Goal: Complete application form: Complete application form

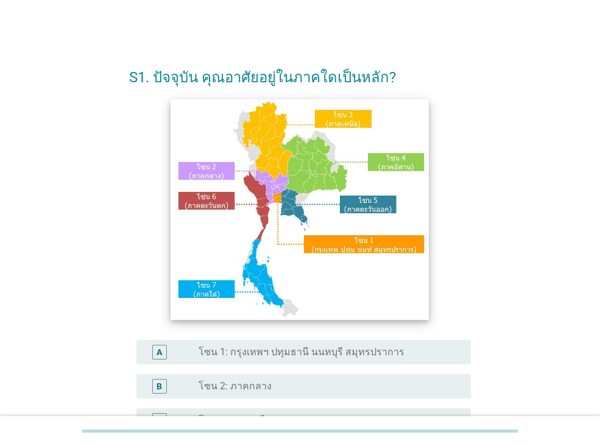
click at [278, 197] on img at bounding box center [300, 209] width 258 height 221
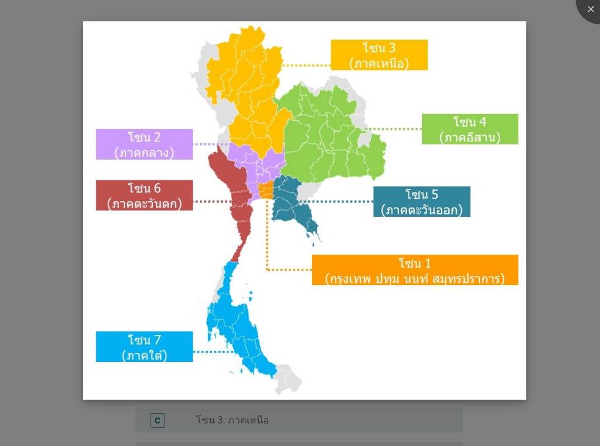
click at [359, 259] on img at bounding box center [304, 210] width 443 height 379
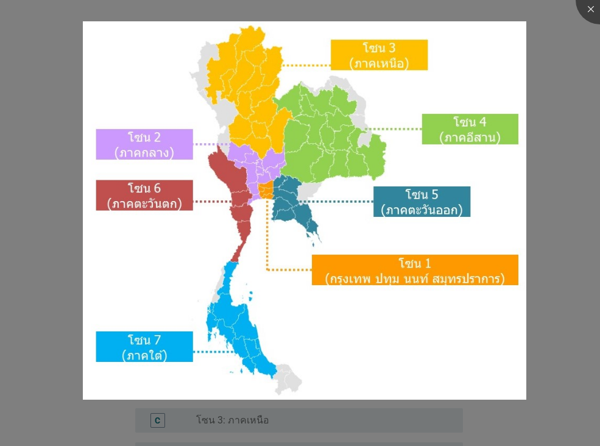
click at [551, 235] on div at bounding box center [300, 223] width 600 height 446
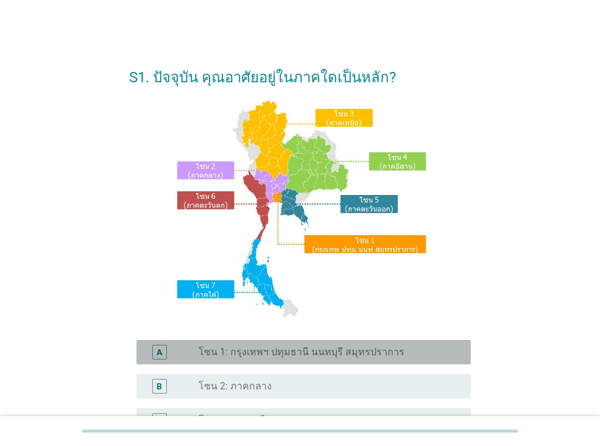
click at [297, 354] on label "โซน 1: กรุงเทพฯ ปทุมธานี นนทบุรี สมุทรปราการ" at bounding box center [302, 352] width 206 height 12
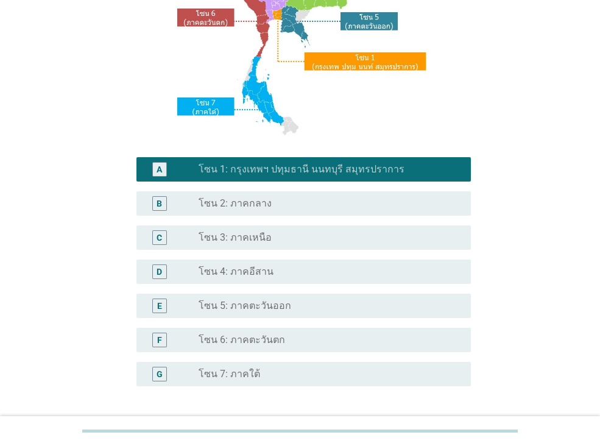
scroll to position [280, 0]
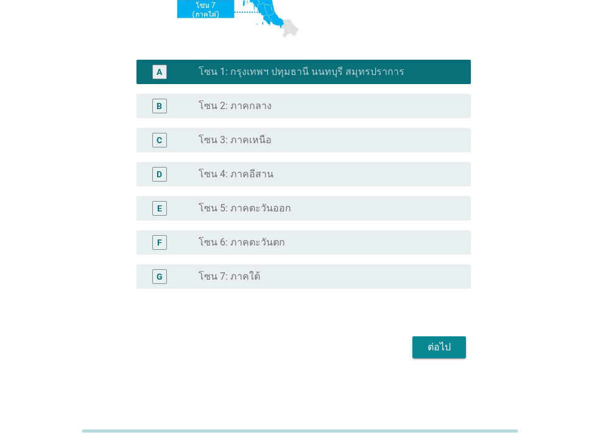
click at [436, 349] on div "ต่อไป" at bounding box center [439, 347] width 34 height 15
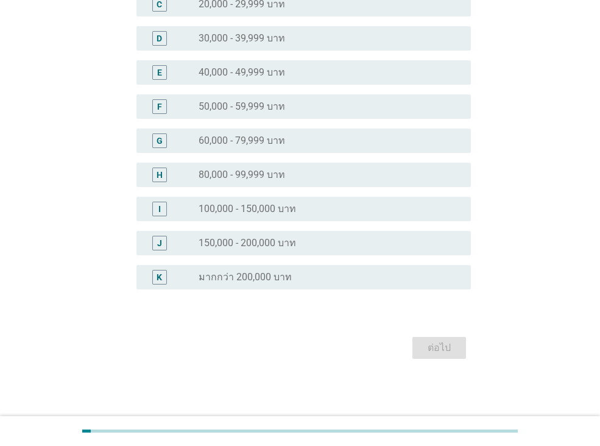
scroll to position [0, 0]
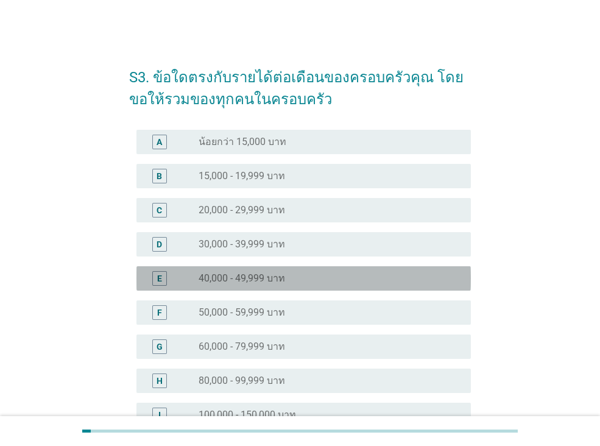
click at [264, 278] on label "40,000 - 49,999 บาท" at bounding box center [242, 278] width 87 height 12
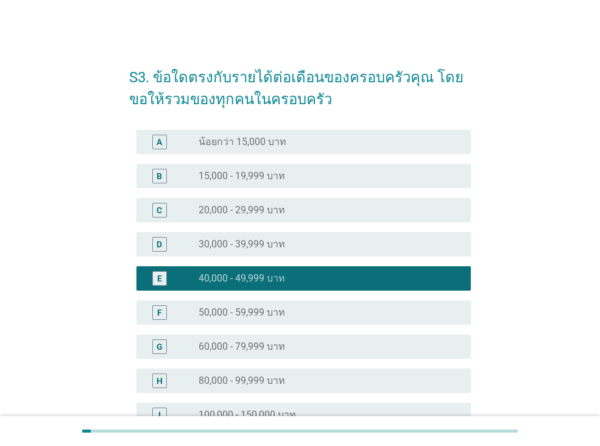
scroll to position [183, 0]
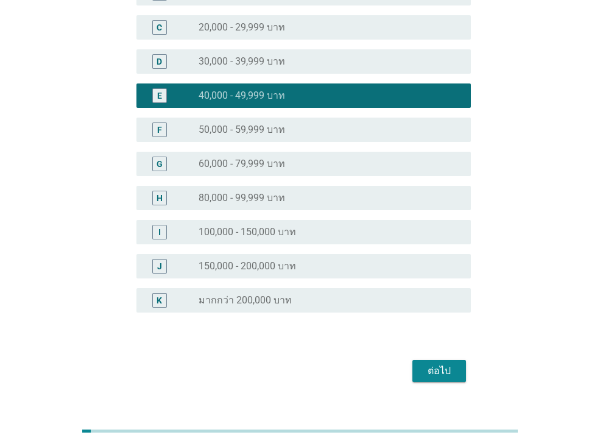
click at [434, 373] on div "ต่อไป" at bounding box center [439, 371] width 34 height 15
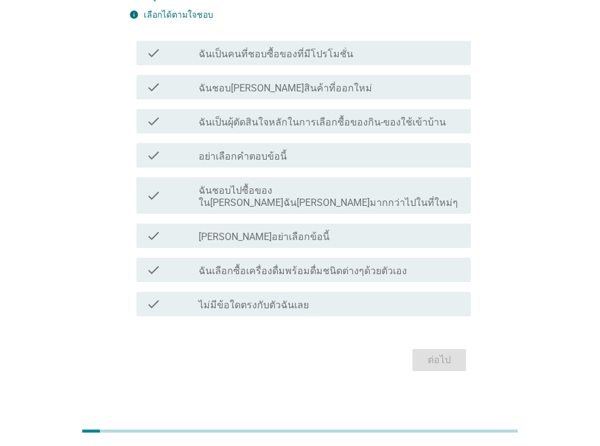
scroll to position [0, 0]
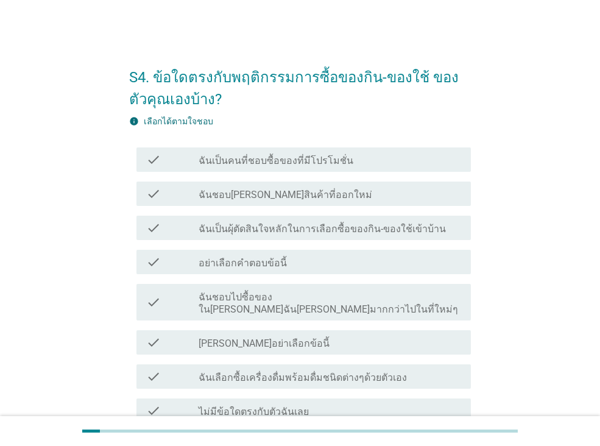
click at [300, 230] on label "ฉันเป็นผุ้ตัดสินใจหลักในการเลือกซื้อของกิน-ของใช้เข้าบ้าน" at bounding box center [322, 229] width 247 height 12
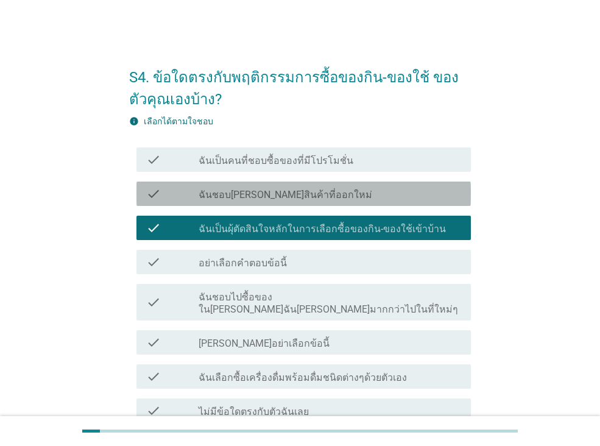
click at [303, 193] on label "ฉันชอบ[PERSON_NAME]สินค้าที่ออกใหม่" at bounding box center [286, 195] width 174 height 12
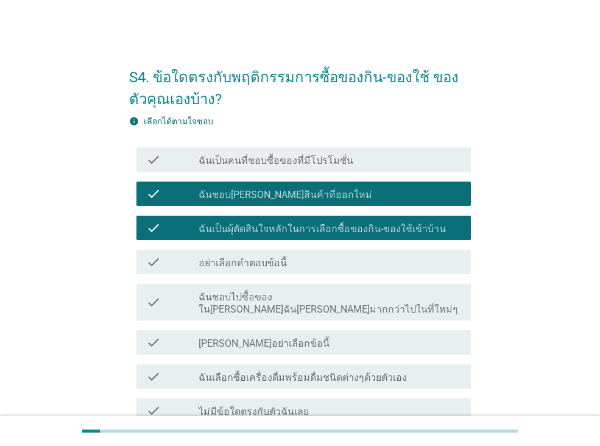
scroll to position [107, 0]
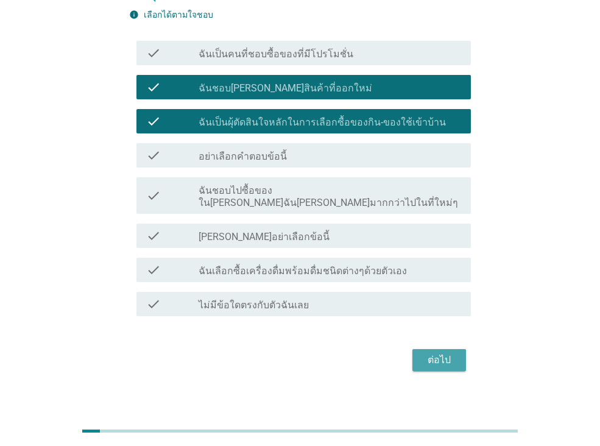
click at [423, 353] on div "ต่อไป" at bounding box center [439, 360] width 34 height 15
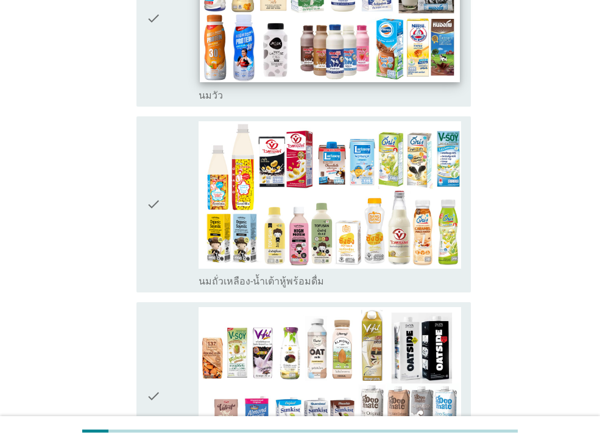
scroll to position [61, 0]
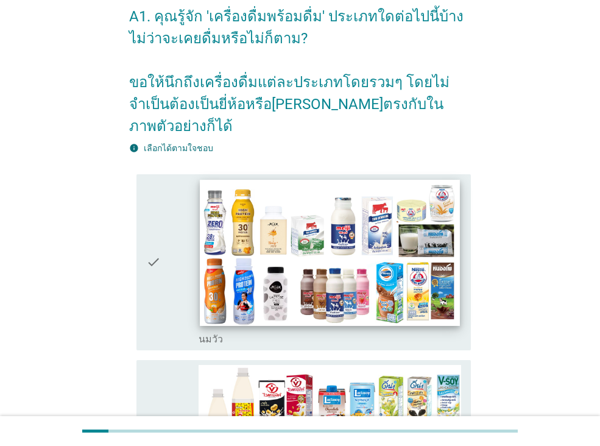
click at [384, 282] on img at bounding box center [330, 253] width 260 height 146
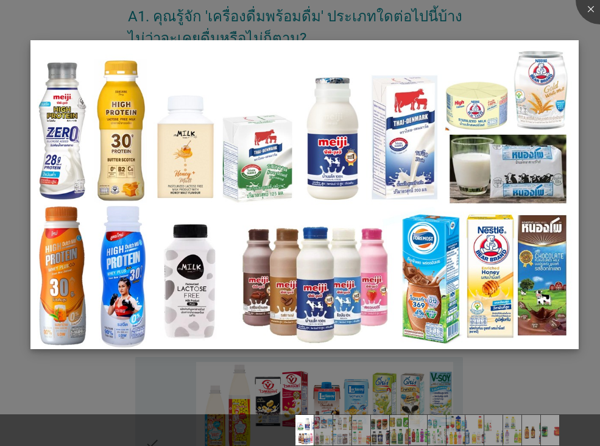
click at [465, 135] on img at bounding box center [304, 194] width 548 height 308
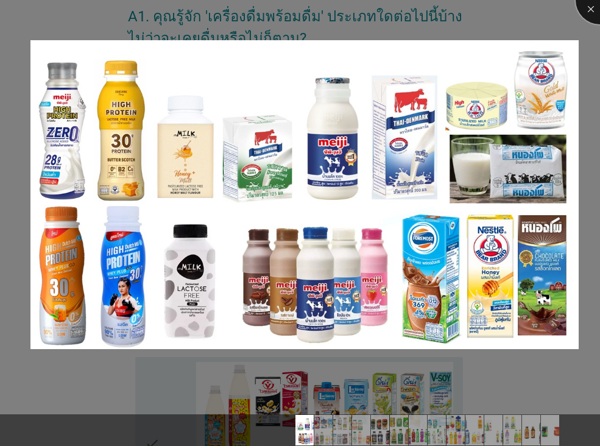
click at [593, 9] on div at bounding box center [600, 0] width 49 height 49
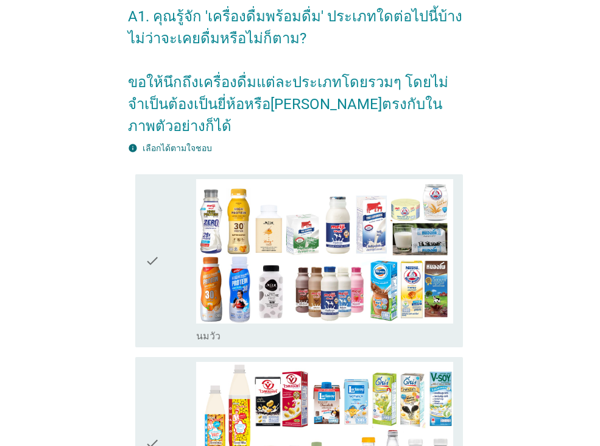
scroll to position [122, 0]
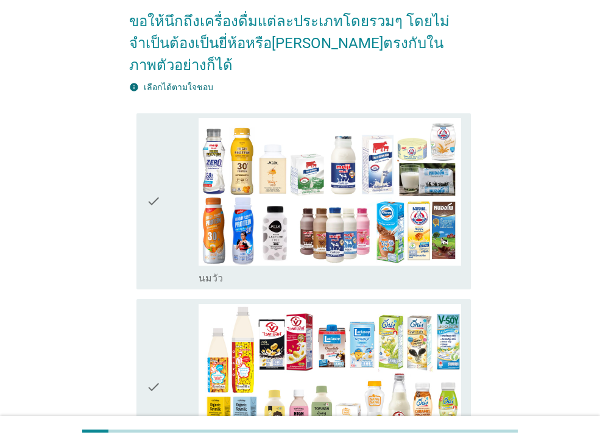
click at [149, 185] on icon "check" at bounding box center [153, 201] width 15 height 166
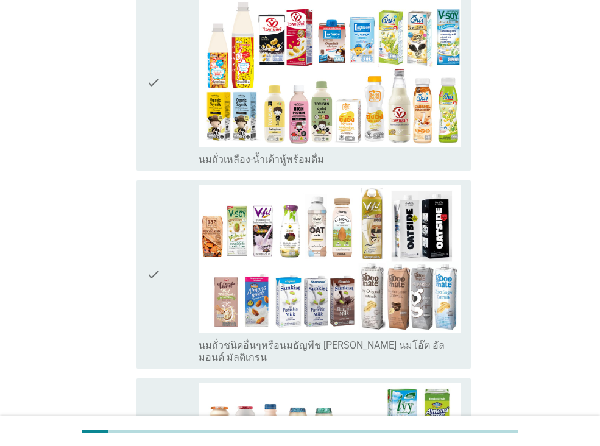
scroll to position [548, 0]
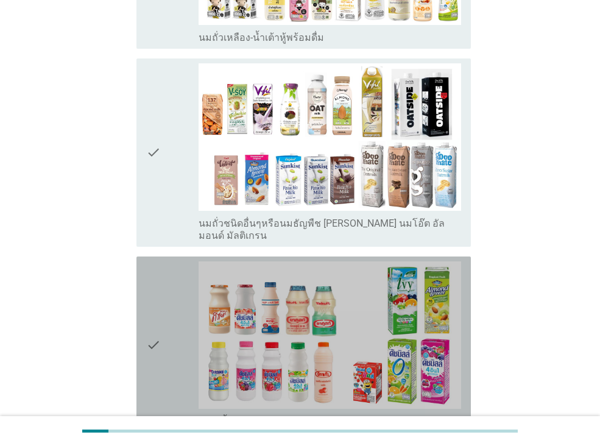
click at [160, 265] on icon "check" at bounding box center [153, 344] width 15 height 166
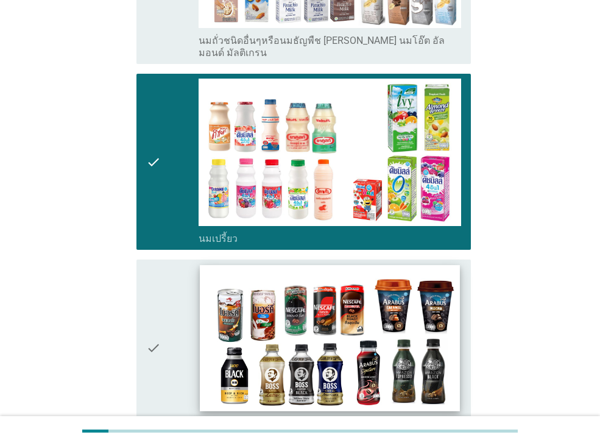
scroll to position [853, 0]
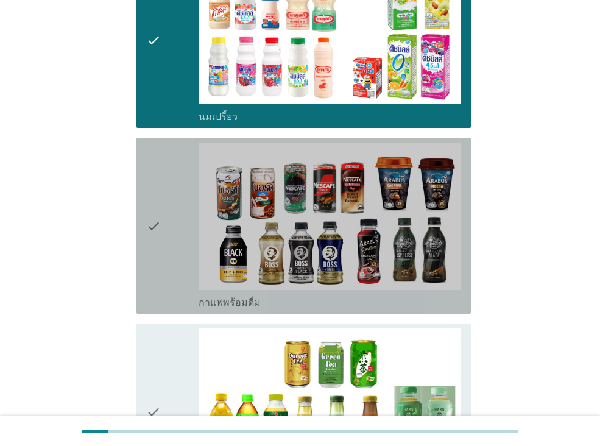
click at [184, 210] on div "check" at bounding box center [172, 226] width 52 height 166
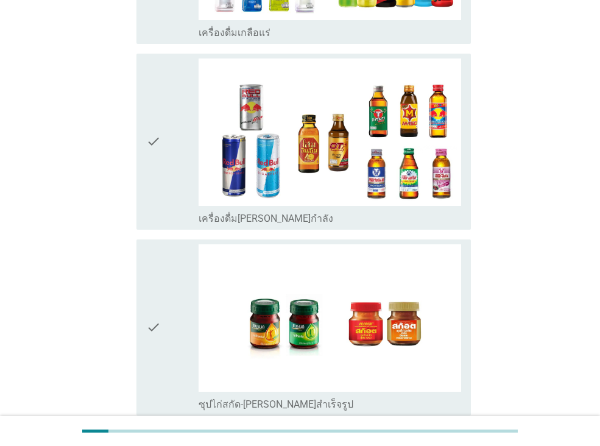
scroll to position [2498, 0]
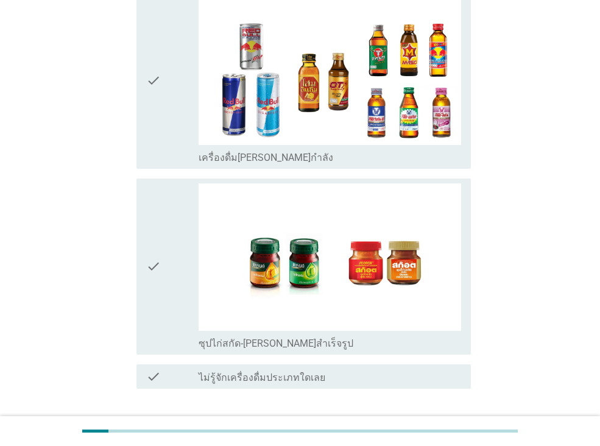
click at [427, 425] on div "ต่อไป" at bounding box center [439, 432] width 34 height 15
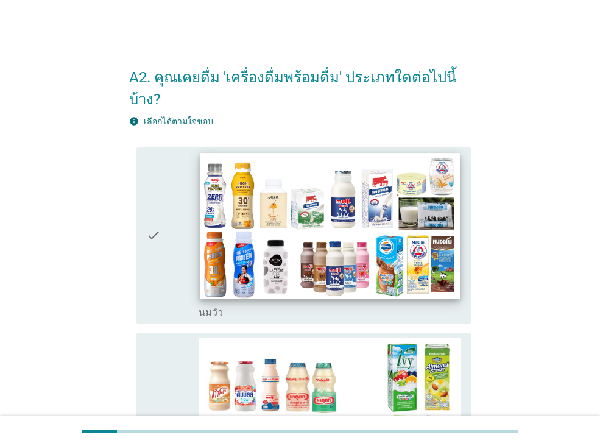
click at [381, 228] on img at bounding box center [330, 226] width 260 height 146
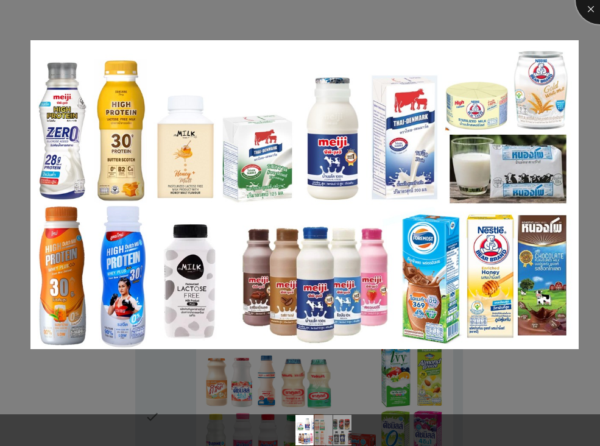
click at [592, 8] on div at bounding box center [600, 0] width 49 height 49
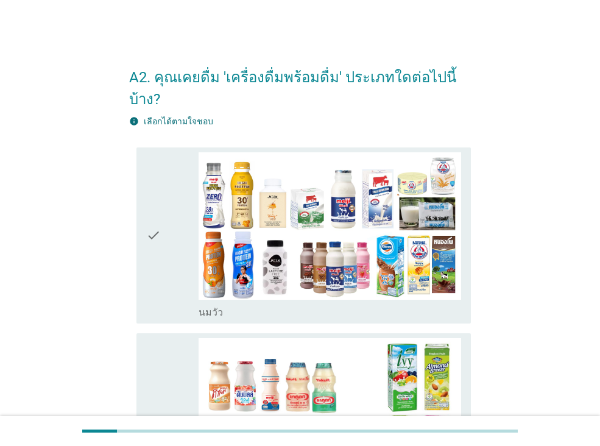
click at [176, 262] on div "check" at bounding box center [172, 235] width 52 height 166
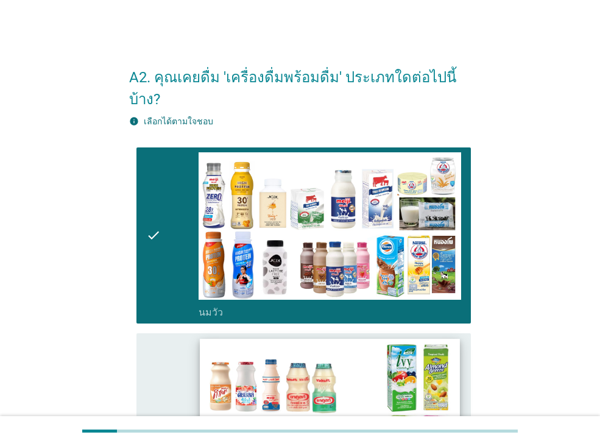
scroll to position [122, 0]
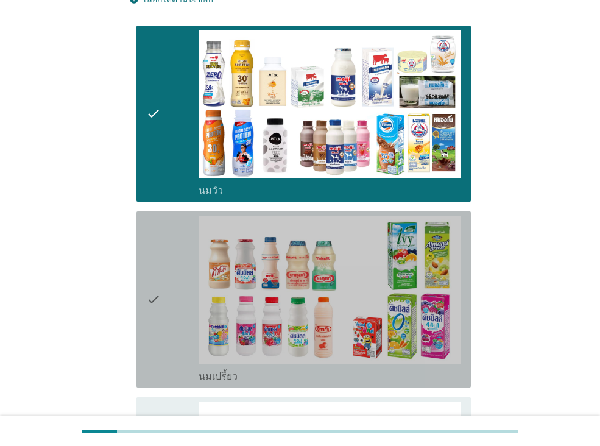
click at [169, 305] on div "check" at bounding box center [172, 299] width 52 height 166
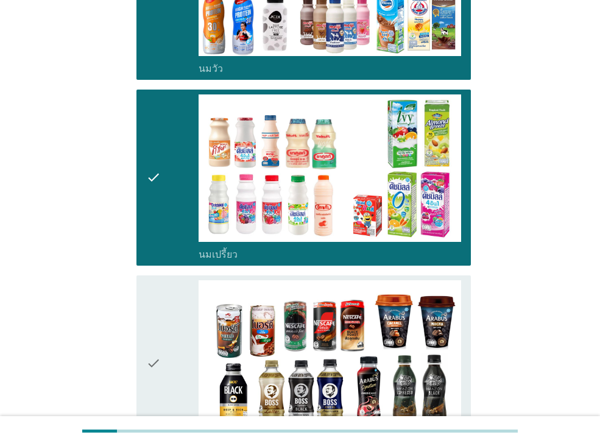
scroll to position [305, 0]
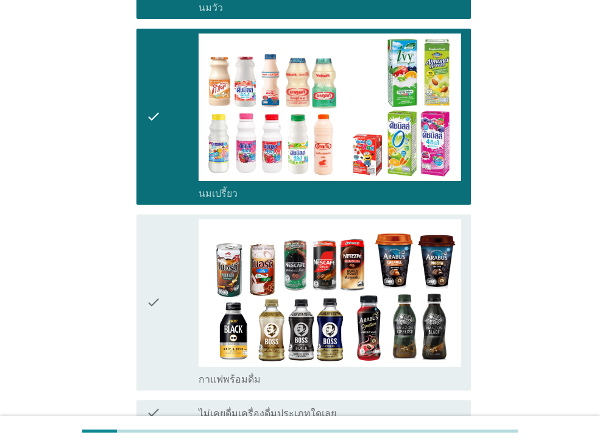
click at [166, 306] on div "check" at bounding box center [172, 302] width 52 height 166
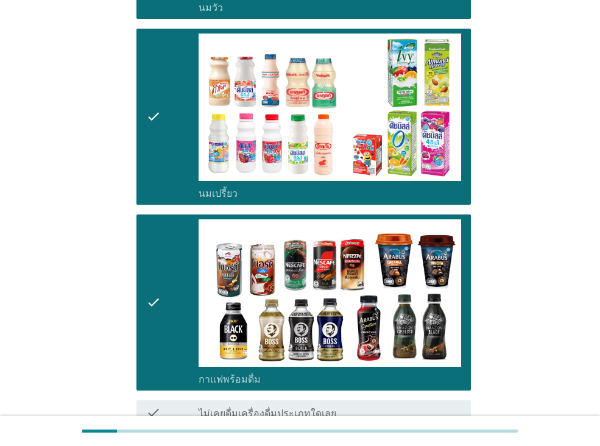
scroll to position [404, 0]
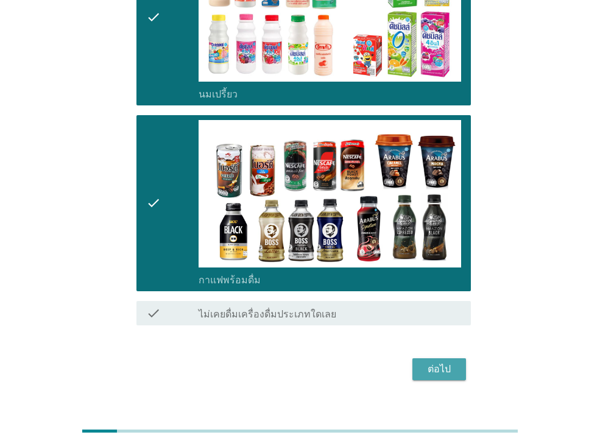
click at [454, 362] on div "ต่อไป" at bounding box center [439, 369] width 34 height 15
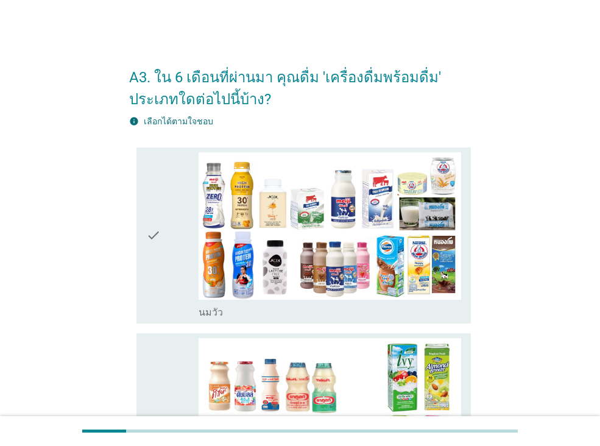
click at [171, 260] on div "check" at bounding box center [172, 235] width 52 height 166
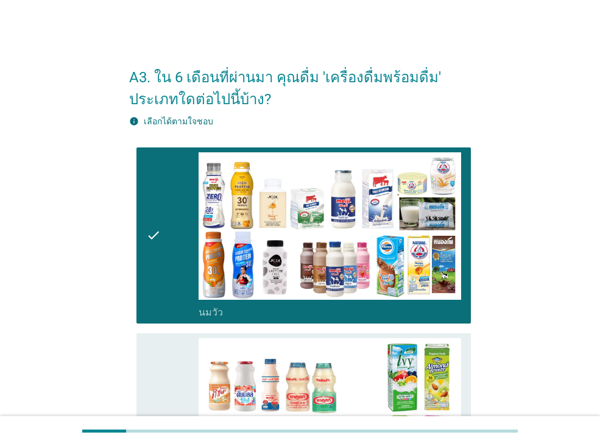
click at [160, 358] on icon "check" at bounding box center [153, 421] width 15 height 166
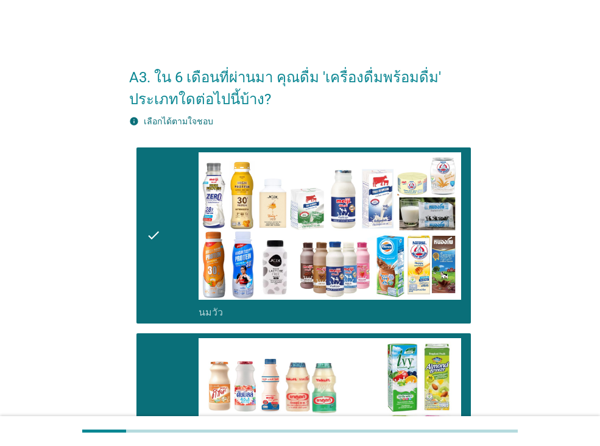
scroll to position [183, 0]
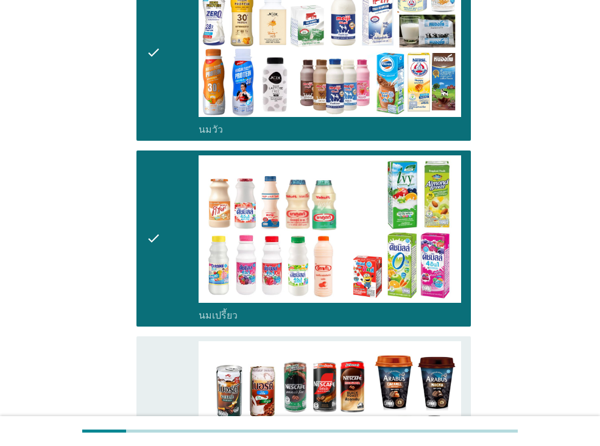
click at [158, 362] on icon "check" at bounding box center [153, 424] width 15 height 166
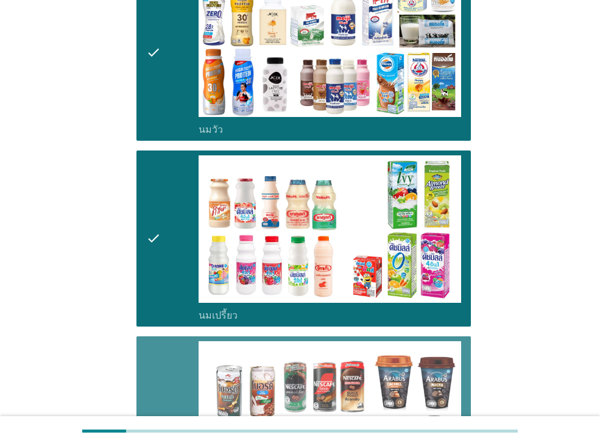
scroll to position [366, 0]
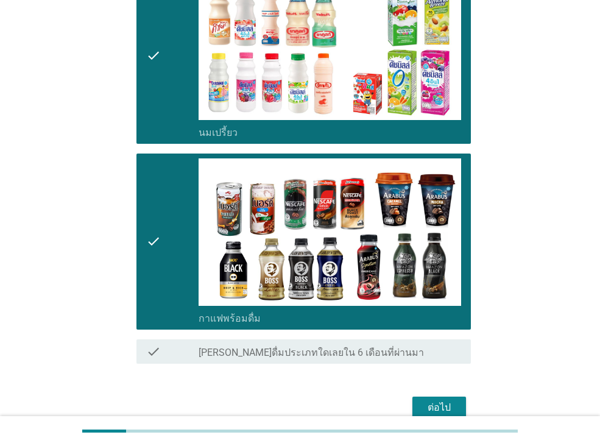
click at [422, 402] on div "ต่อไป" at bounding box center [439, 407] width 34 height 15
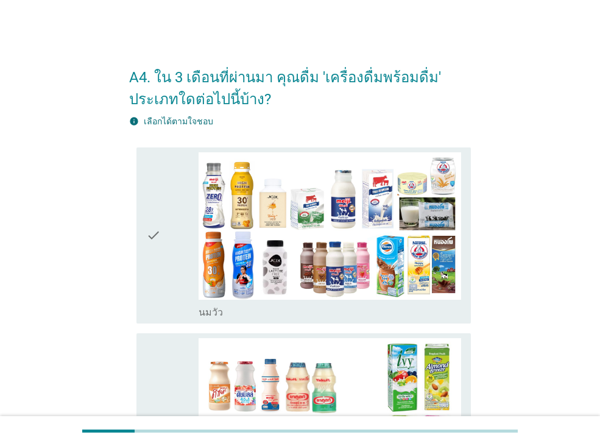
click at [158, 249] on icon "check" at bounding box center [153, 235] width 15 height 166
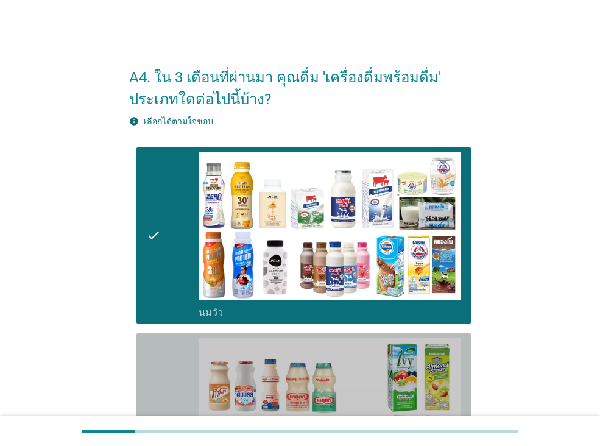
click at [167, 386] on div "check" at bounding box center [172, 421] width 52 height 166
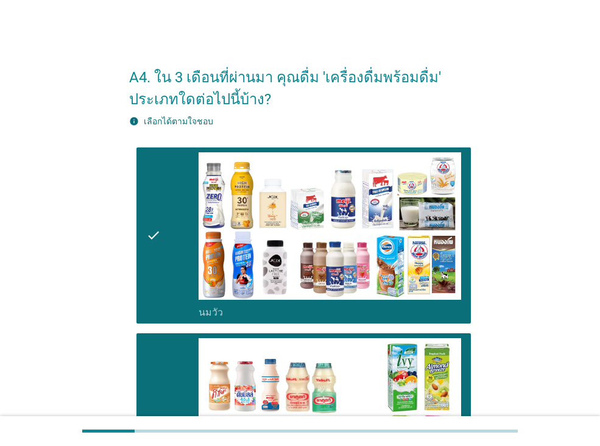
scroll to position [183, 0]
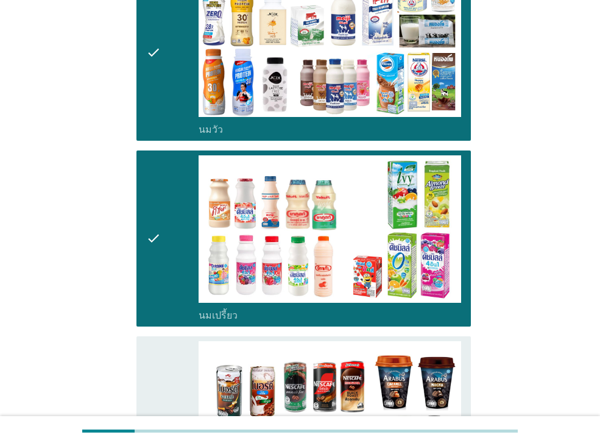
click at [166, 383] on div "check" at bounding box center [172, 424] width 52 height 166
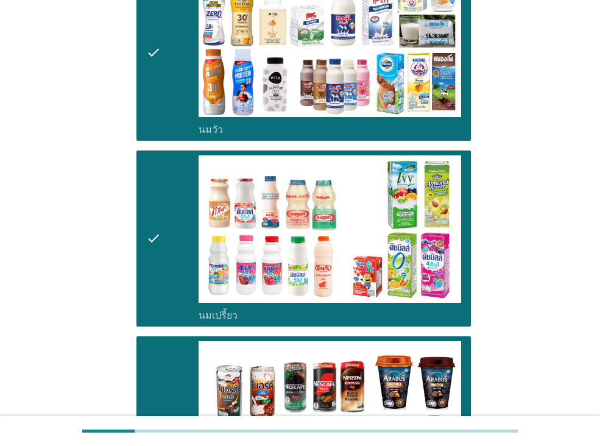
scroll to position [426, 0]
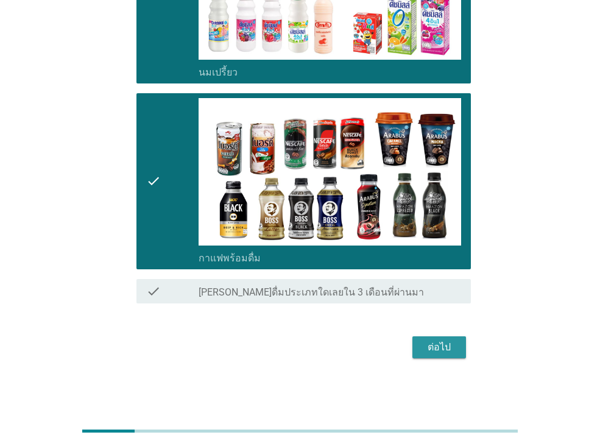
click at [444, 343] on div "ต่อไป" at bounding box center [439, 347] width 34 height 15
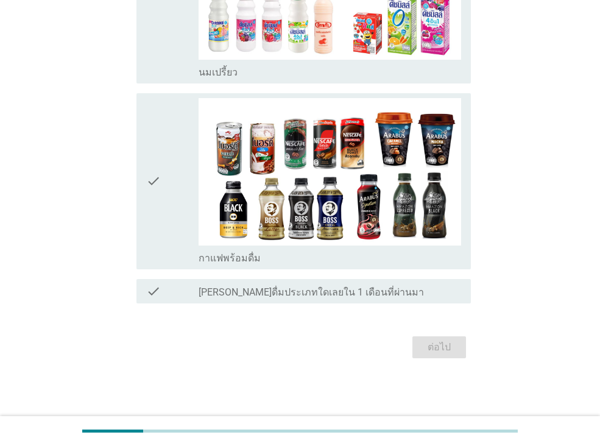
scroll to position [0, 0]
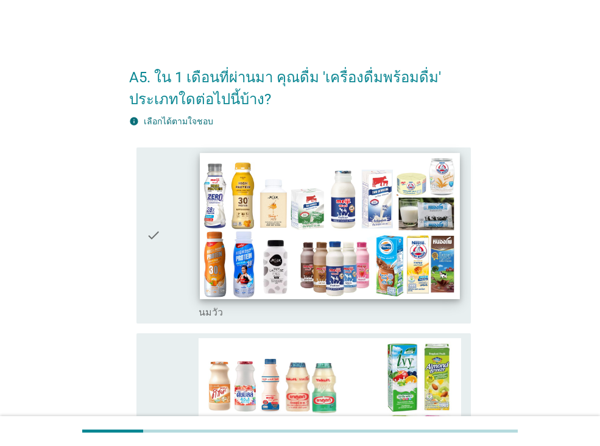
click at [306, 264] on img at bounding box center [330, 226] width 260 height 146
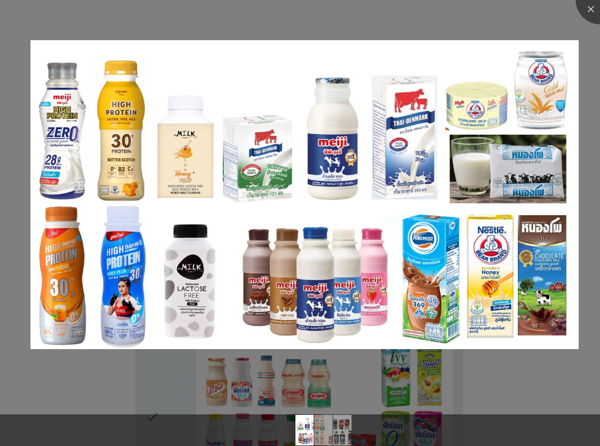
click at [512, 377] on div at bounding box center [300, 223] width 600 height 446
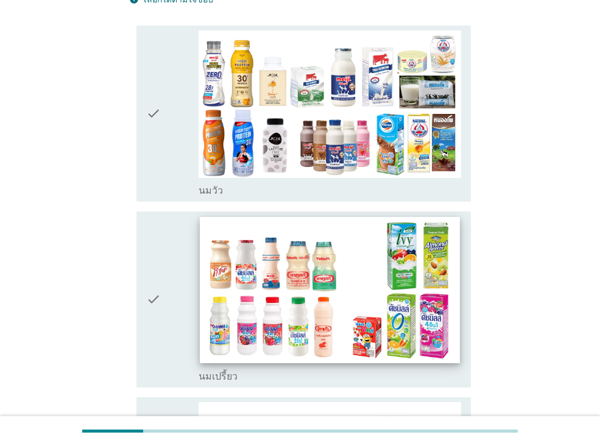
scroll to position [183, 0]
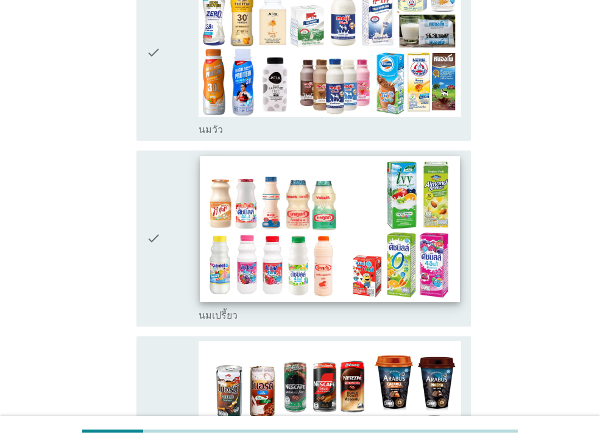
click at [293, 253] on img at bounding box center [330, 229] width 260 height 146
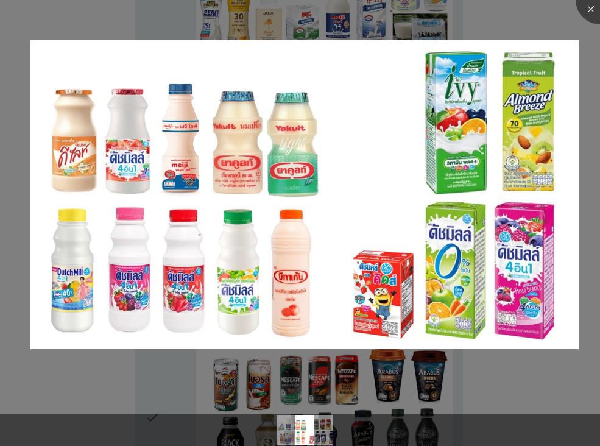
click at [481, 381] on div at bounding box center [300, 223] width 600 height 446
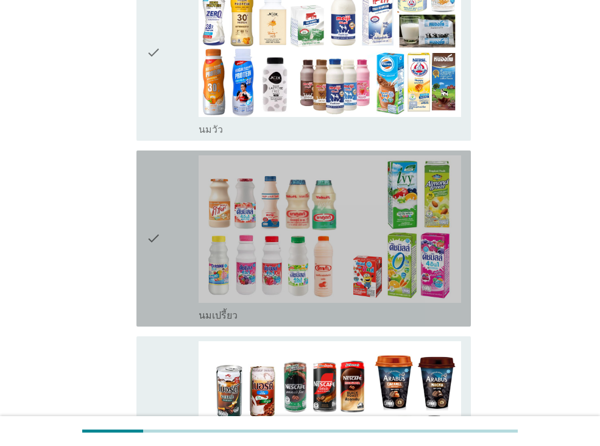
click at [167, 258] on div "check" at bounding box center [172, 238] width 52 height 166
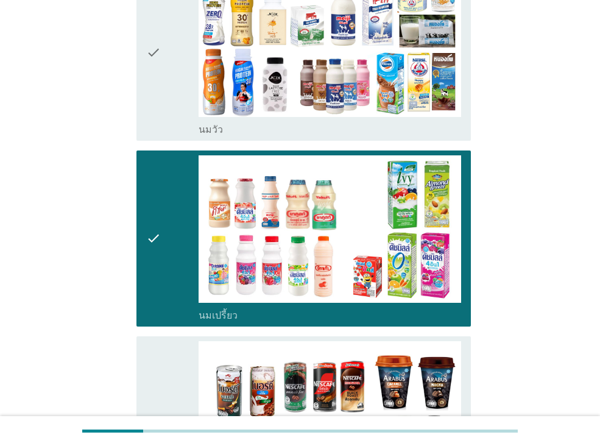
click at [168, 360] on div "check" at bounding box center [172, 424] width 52 height 166
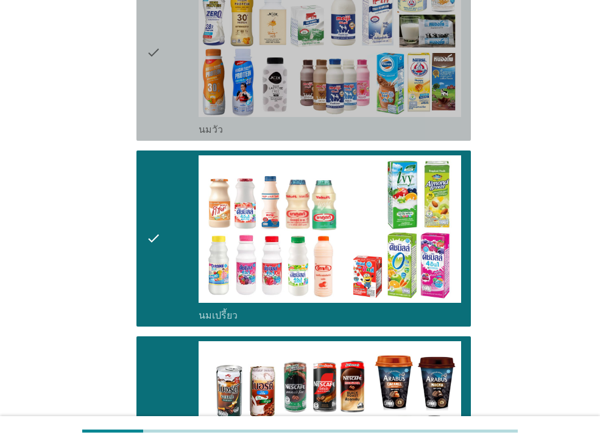
click at [169, 106] on div "check" at bounding box center [172, 53] width 52 height 166
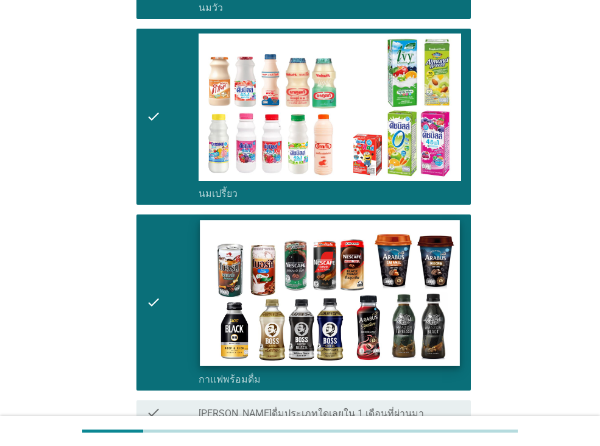
scroll to position [366, 0]
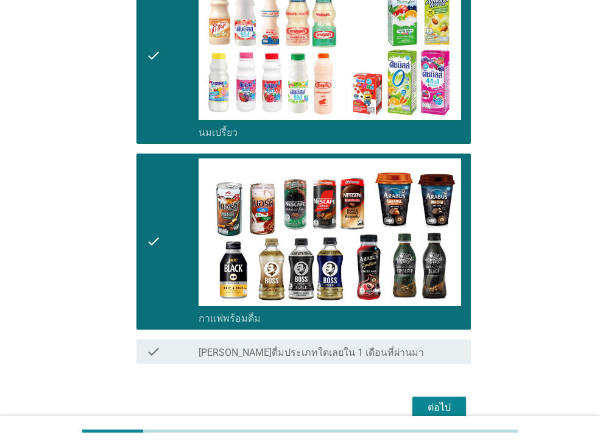
click at [431, 403] on div "ต่อไป" at bounding box center [439, 407] width 34 height 15
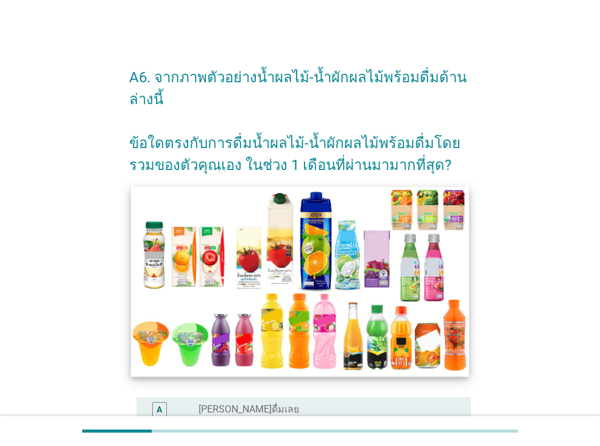
scroll to position [183, 0]
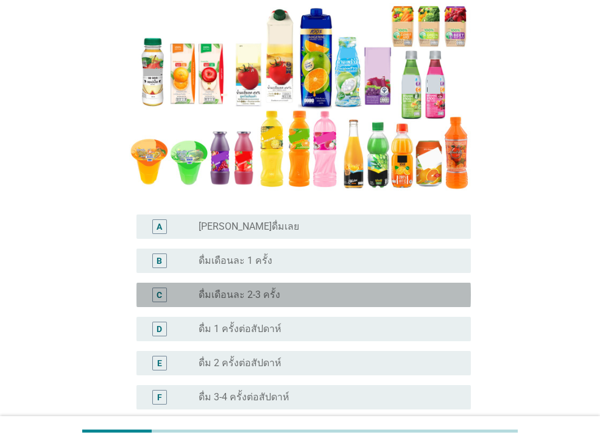
click at [285, 294] on div "radio_button_unchecked ดื่มเดือนละ 2-3 ครั้ง" at bounding box center [325, 295] width 253 height 12
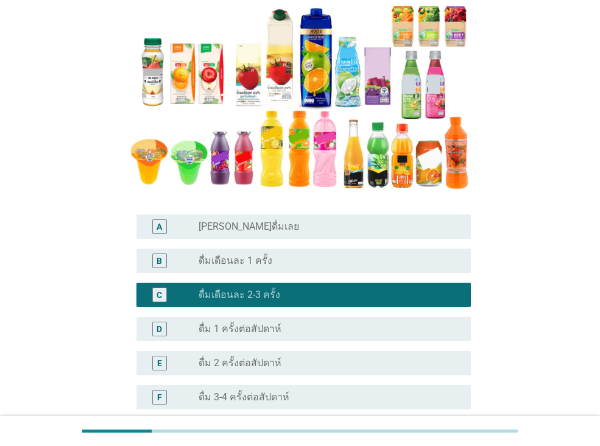
scroll to position [366, 0]
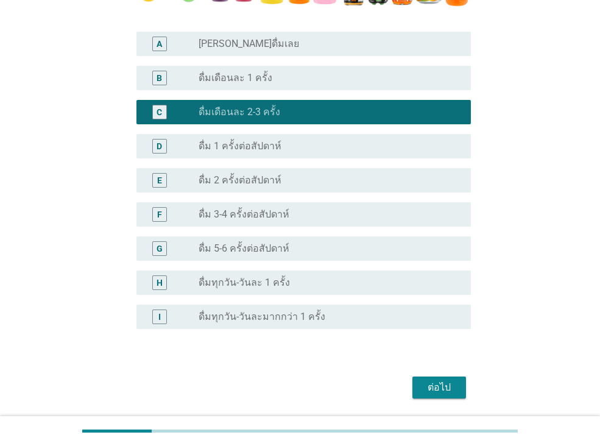
click at [441, 380] on div "ต่อไป" at bounding box center [439, 387] width 34 height 15
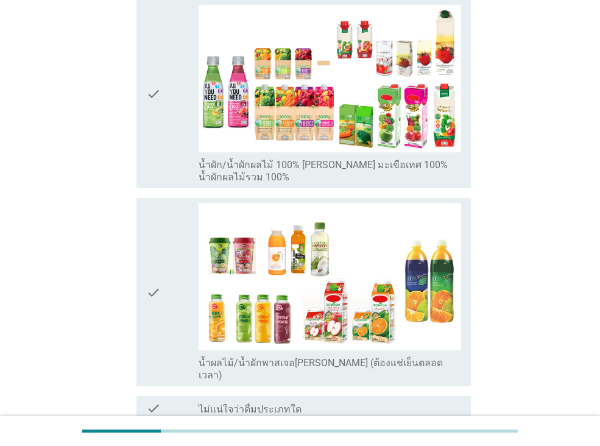
scroll to position [714, 0]
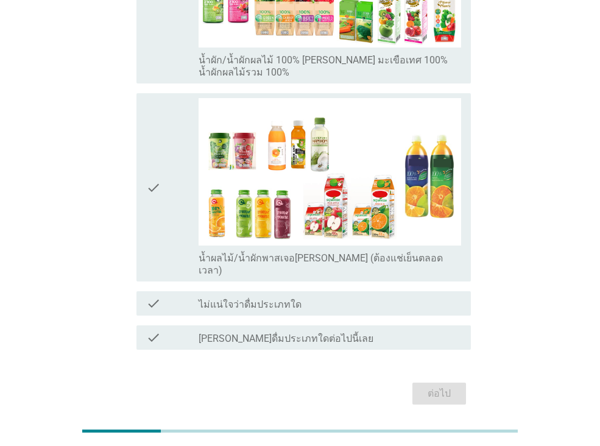
click at [292, 299] on label "ไม่แน่ใจว่าดื่มประเภทใด" at bounding box center [250, 305] width 103 height 12
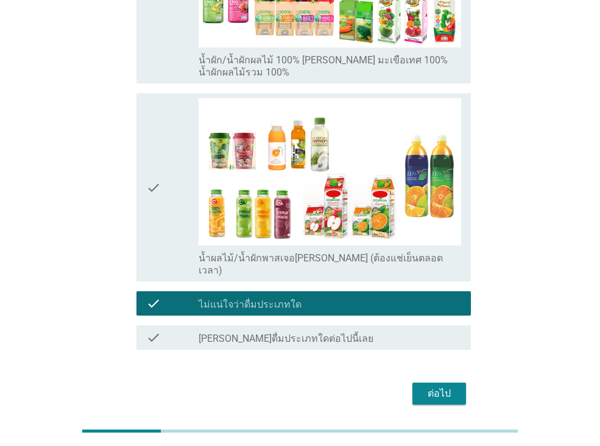
click at [450, 386] on div "ต่อไป" at bounding box center [439, 393] width 34 height 15
